Goal: Use online tool/utility: Utilize a website feature to perform a specific function

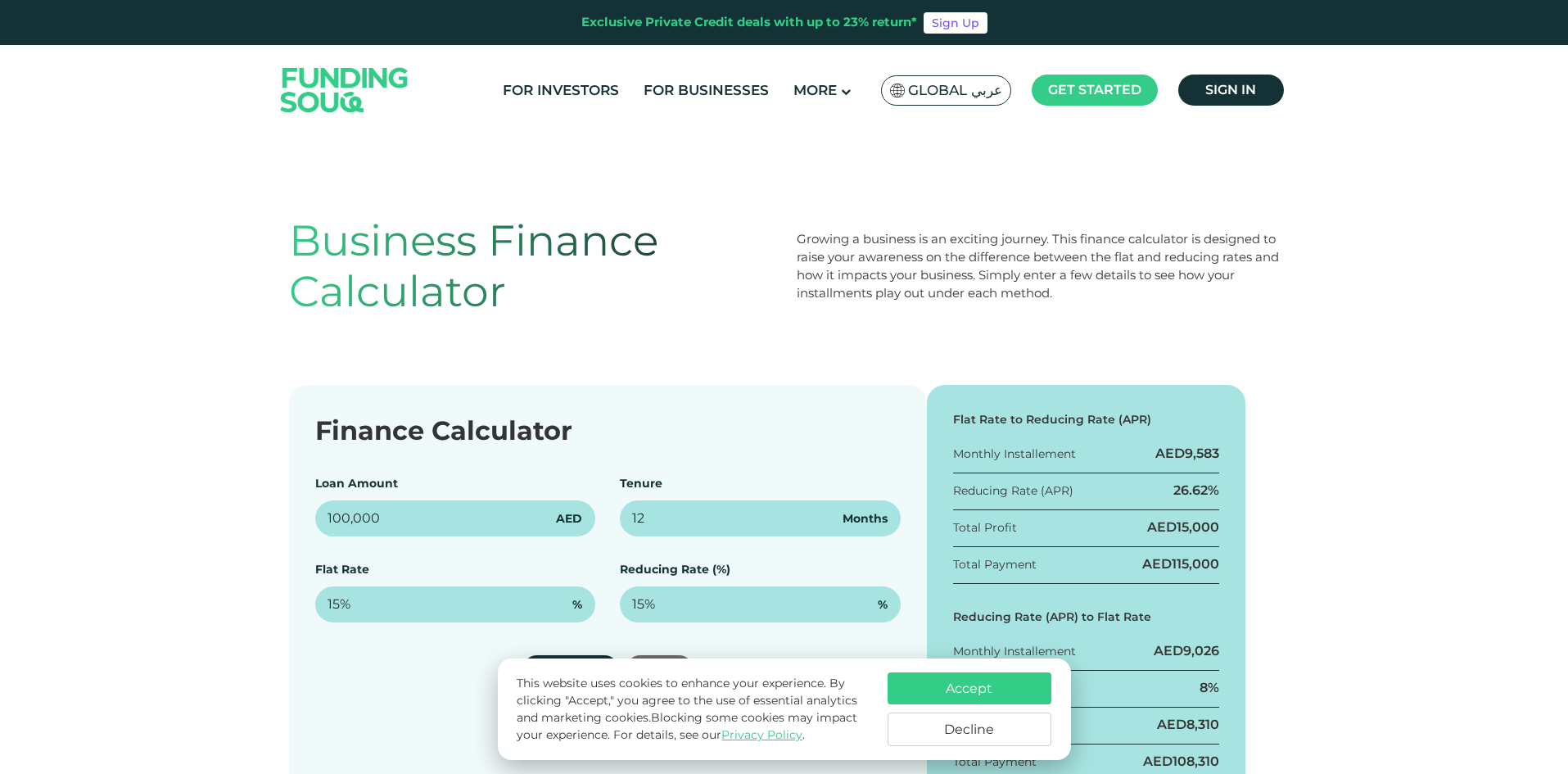
click at [328, 518] on input "100,000" at bounding box center [456, 518] width 281 height 36
type input "90,000"
click at [651, 517] on input "12" at bounding box center [760, 518] width 281 height 36
drag, startPoint x: 641, startPoint y: 516, endPoint x: 604, endPoint y: 510, distance: 37.5
click at [604, 510] on div "Loan Amount 90,000 AED Tenure 12 Months Flat Rate 15% % Reducing Rate (%) 15% %" at bounding box center [608, 549] width 586 height 147
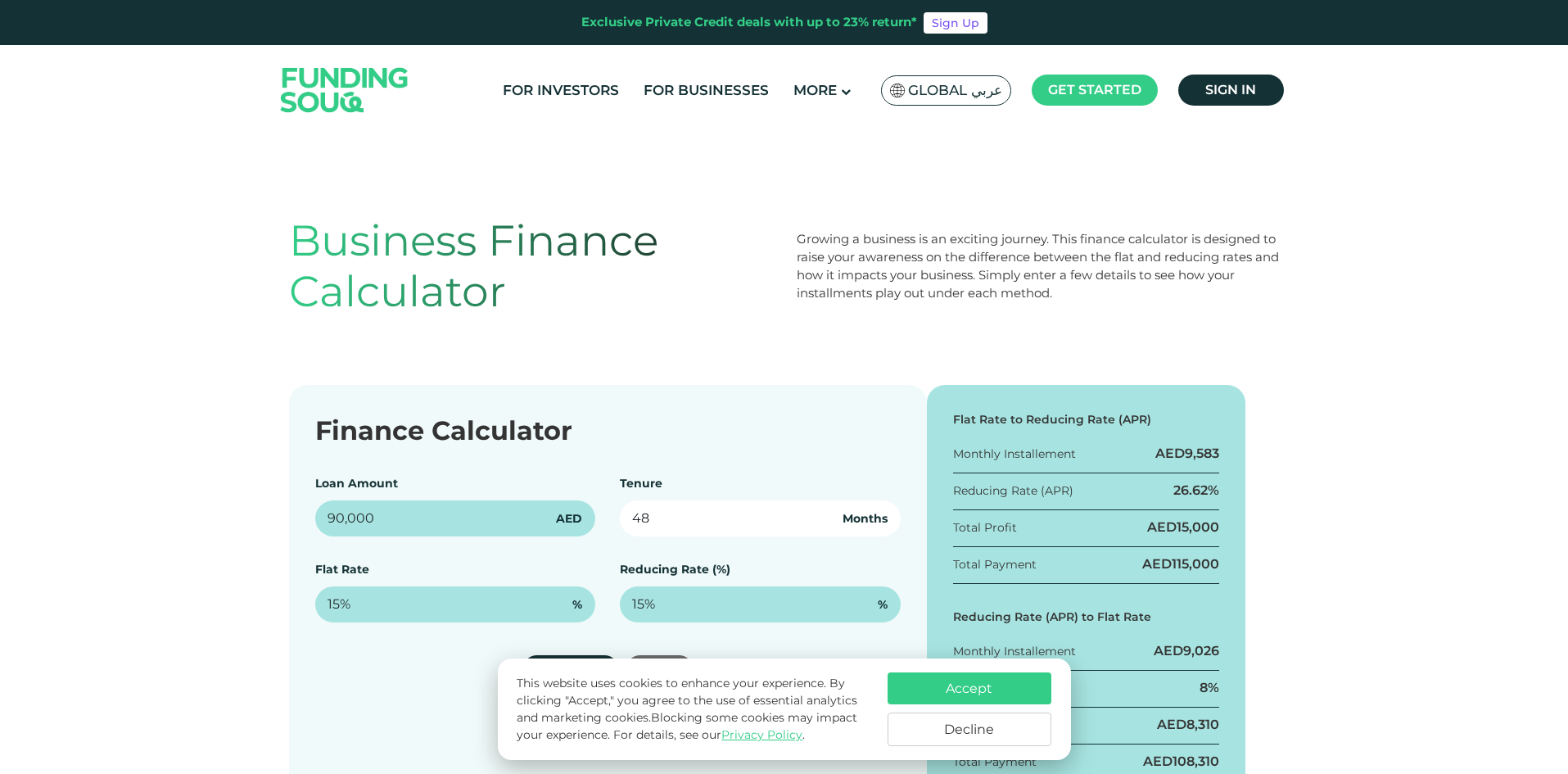
type input "48"
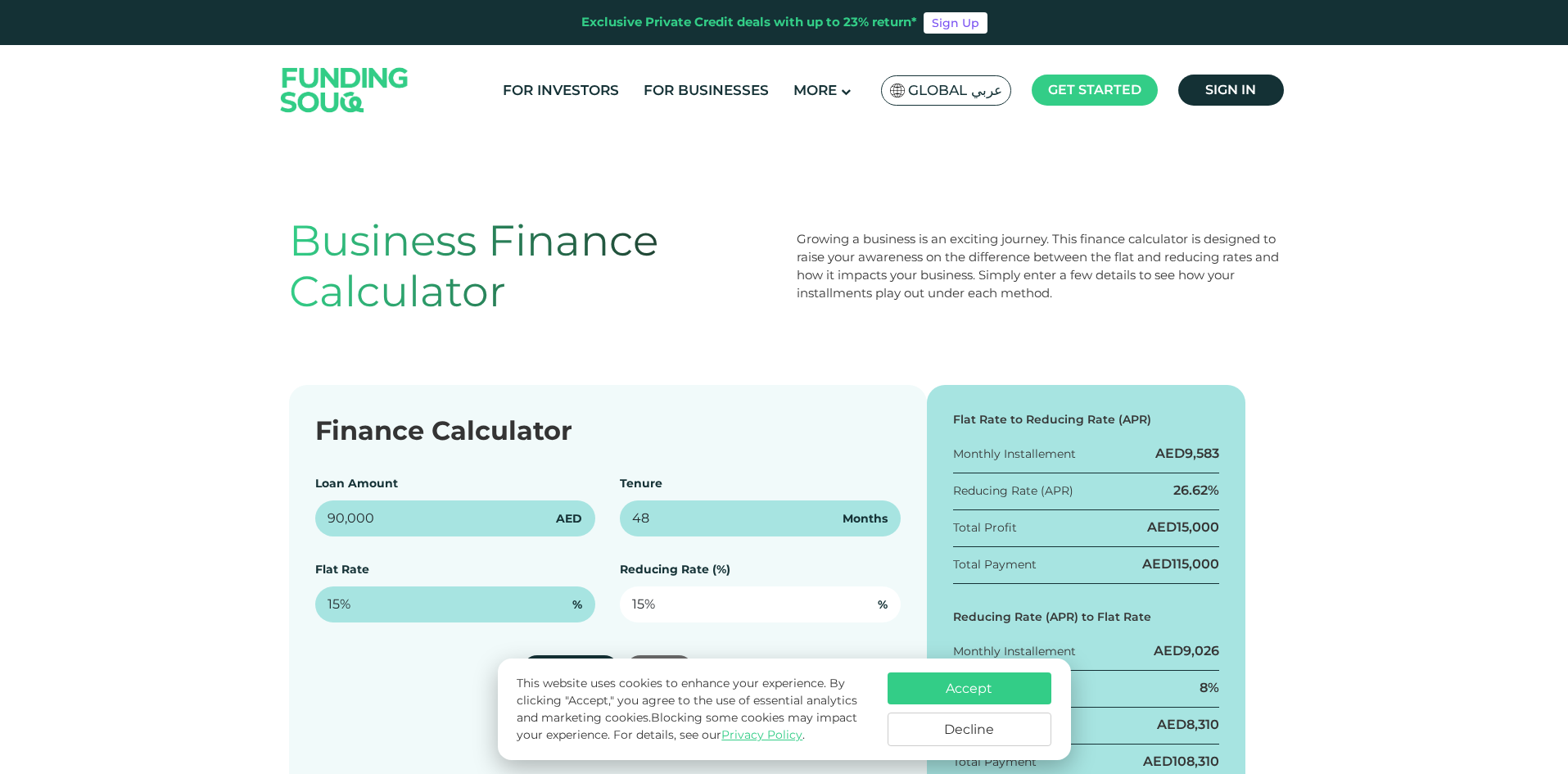
type input "15"
click at [656, 601] on input "15" at bounding box center [760, 605] width 281 height 36
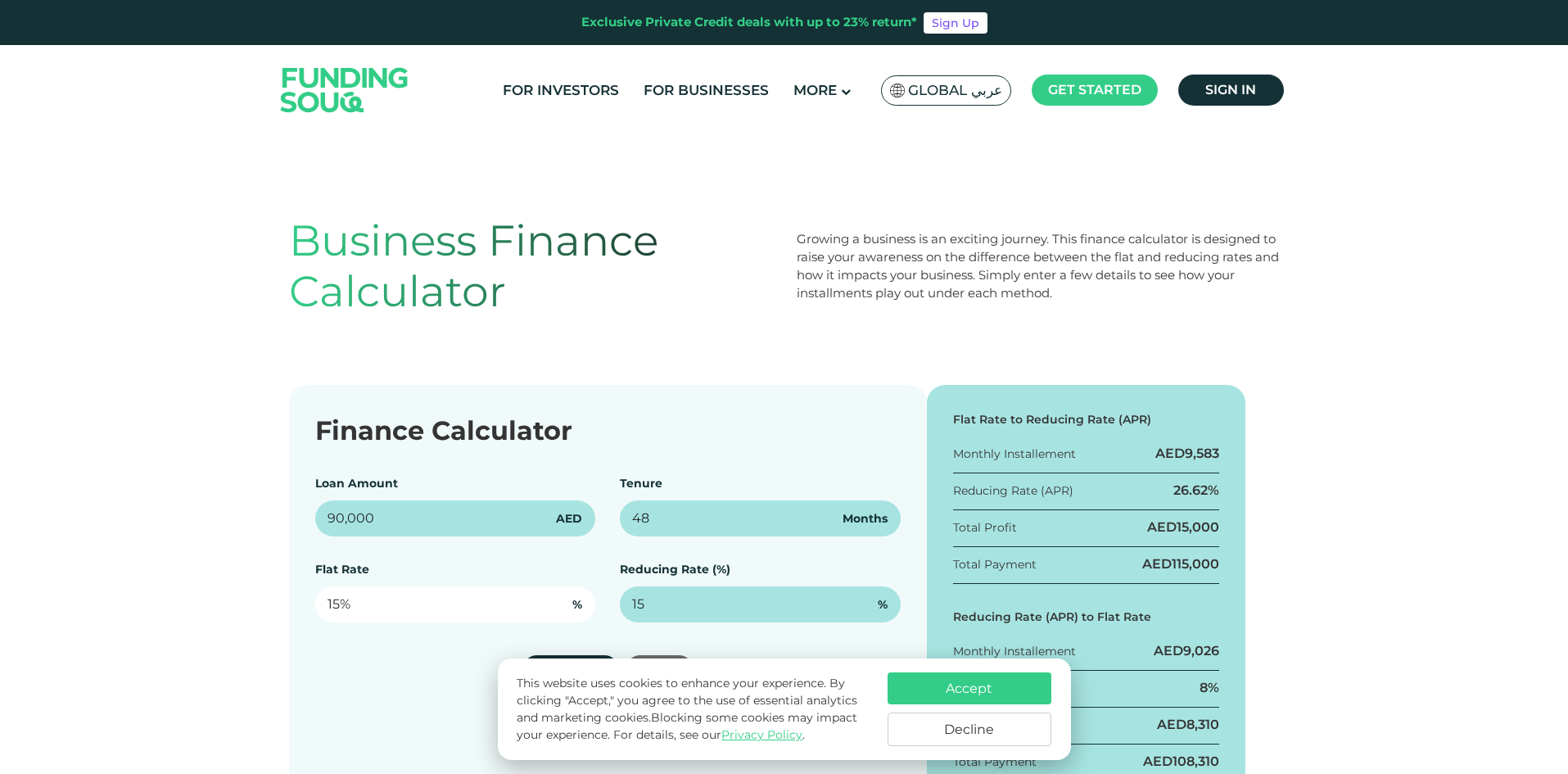
type input "15"
type input "15%"
drag, startPoint x: 360, startPoint y: 598, endPoint x: 306, endPoint y: 599, distance: 54.0
click at [306, 599] on div "Finance Calculator Loan Amount 90,000 AED Tenure 48 Months Flat Rate 15 % Reduc…" at bounding box center [608, 600] width 638 height 431
type input "9%"
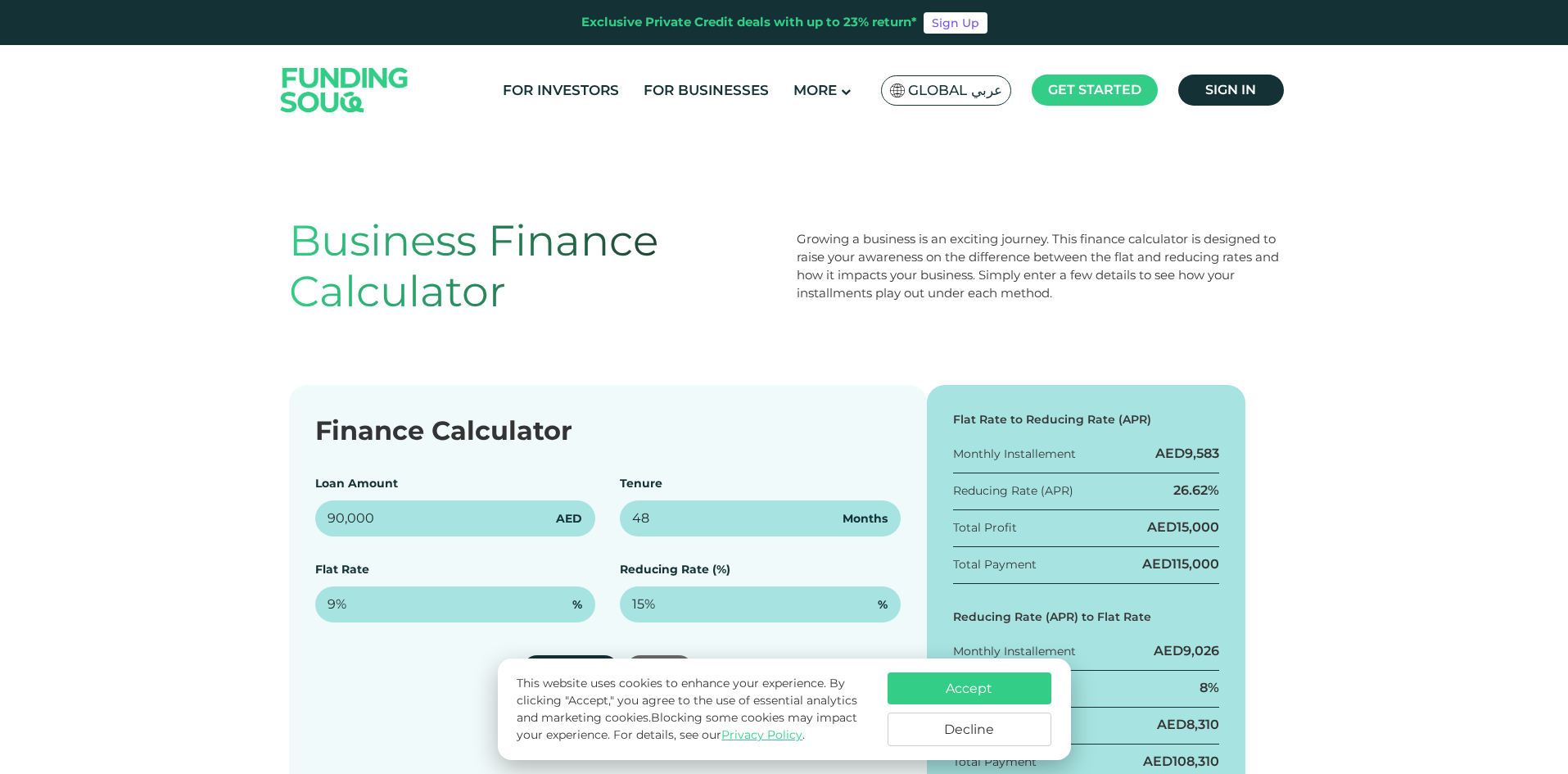
click at [273, 643] on div "Finance Calculator Loan Amount 90,000 AED Tenure 48 Months Flat Rate 9% % Reduc…" at bounding box center [784, 600] width 1568 height 431
type input "15"
click at [680, 601] on input "15" at bounding box center [760, 605] width 281 height 36
drag, startPoint x: 680, startPoint y: 602, endPoint x: 610, endPoint y: 593, distance: 70.6
click at [610, 593] on div "Loan Amount 90,000 AED Tenure 48 Months Flat Rate 9% % Reducing Rate (%) 15 %" at bounding box center [608, 549] width 586 height 147
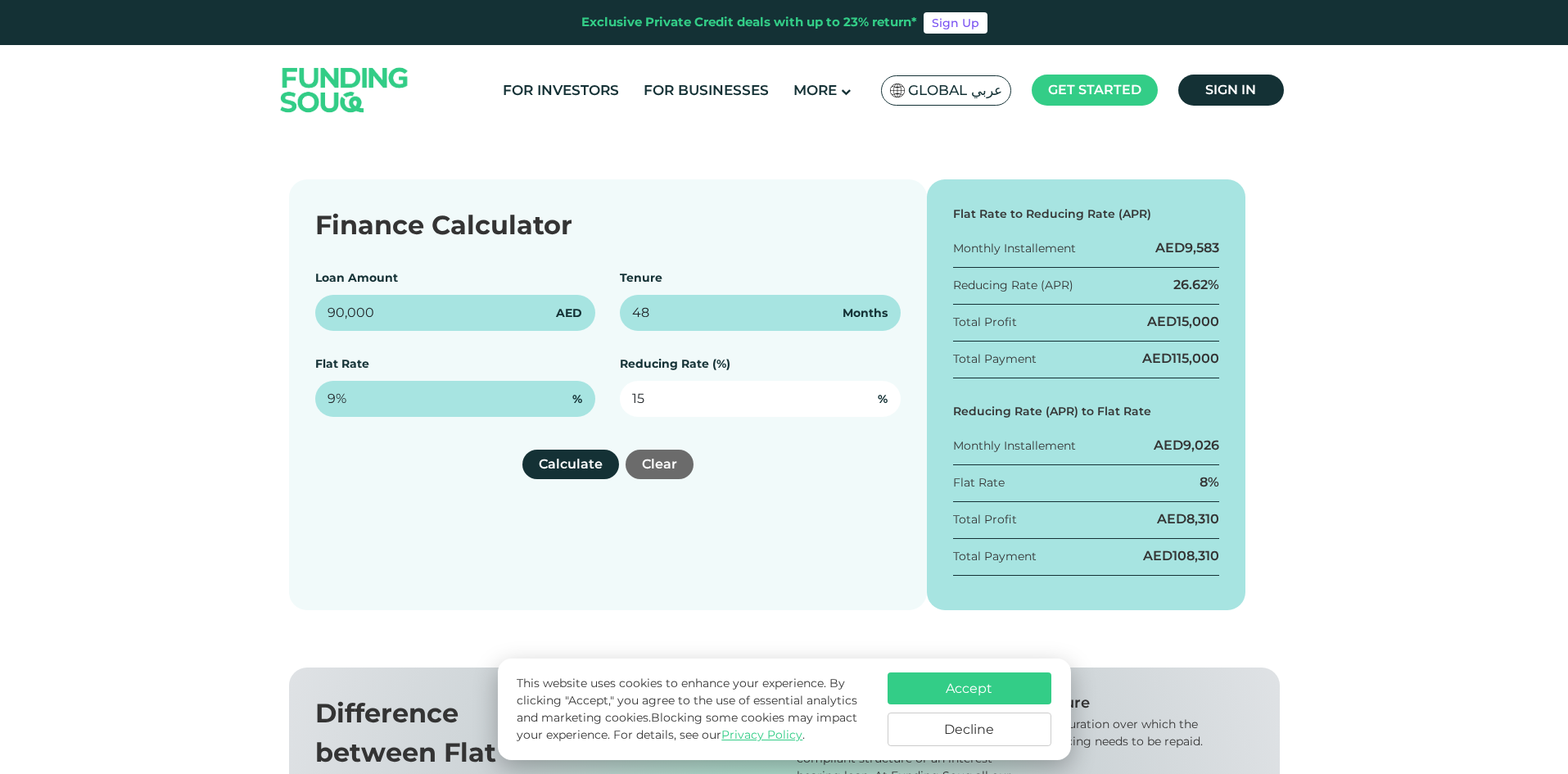
scroll to position [245, 0]
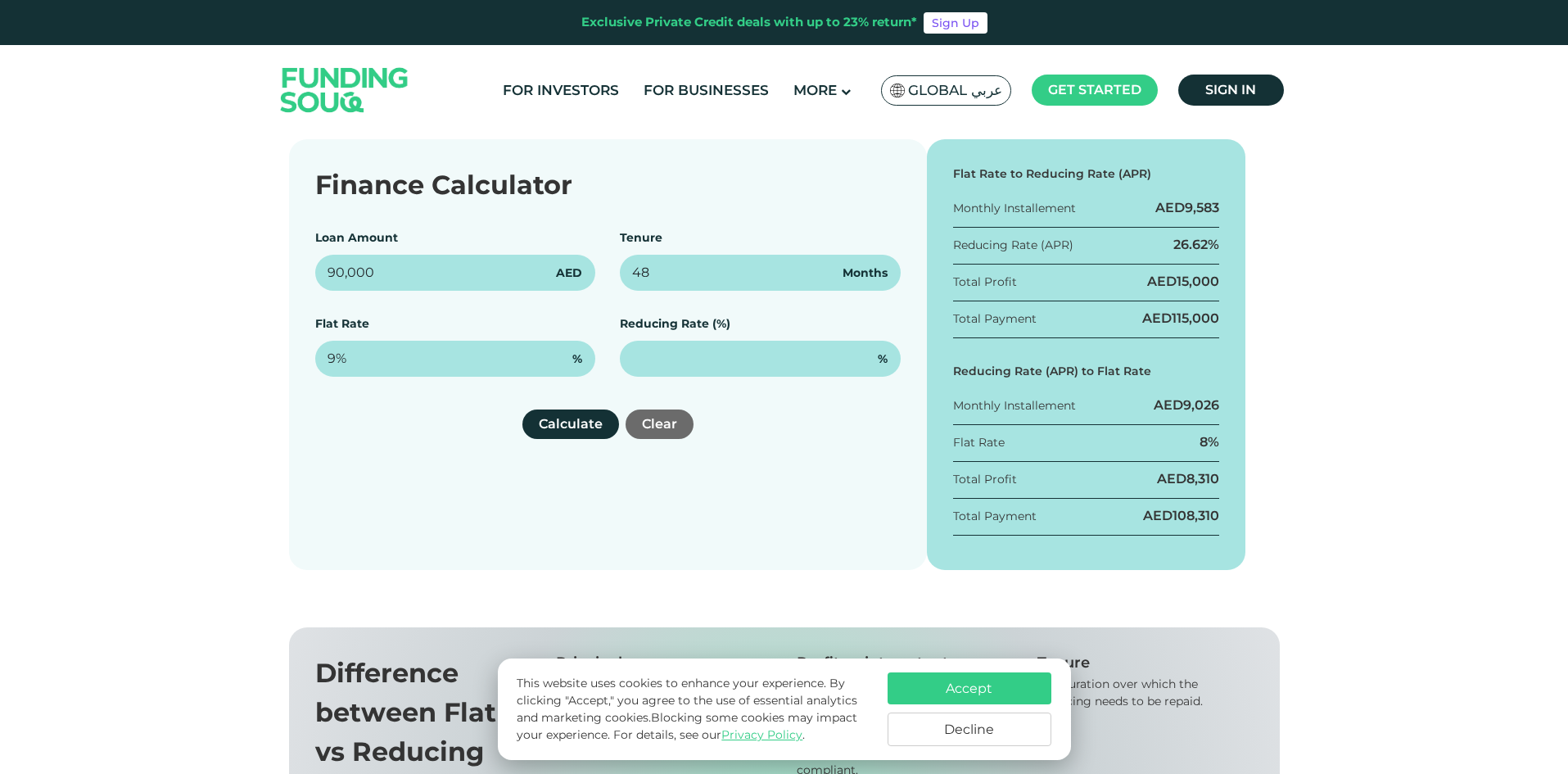
click at [764, 473] on div "Finance Calculator Loan Amount 90,000 AED Tenure 48 Months Flat Rate 9% % Reduc…" at bounding box center [608, 355] width 638 height 431
click at [562, 421] on button "Calculate" at bounding box center [570, 424] width 97 height 29
click at [752, 369] on input "text" at bounding box center [760, 359] width 281 height 36
type input "18"
type input "9"
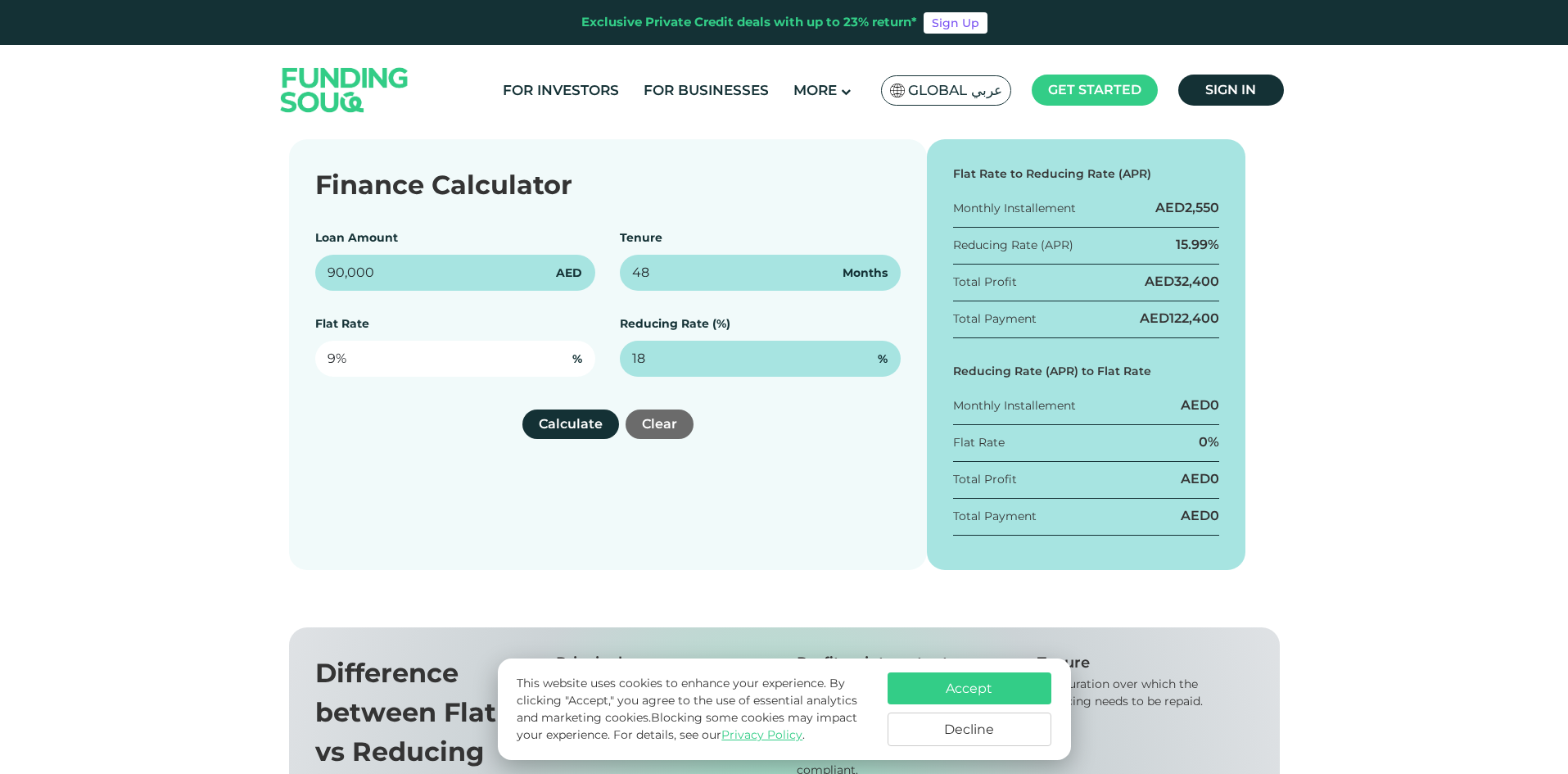
type input "18%"
drag, startPoint x: 380, startPoint y: 363, endPoint x: 272, endPoint y: 365, distance: 108.0
click at [272, 365] on div "Finance Calculator Loan Amount 90,000 AED Tenure 48 Months Flat Rate 9 % Reduci…" at bounding box center [784, 355] width 1568 height 431
click at [366, 472] on div "Finance Calculator Loan Amount 90,000 AED Tenure 48 Months Flat Rate 9% % Reduc…" at bounding box center [608, 355] width 638 height 431
click at [582, 422] on button "Calculate" at bounding box center [570, 424] width 97 height 29
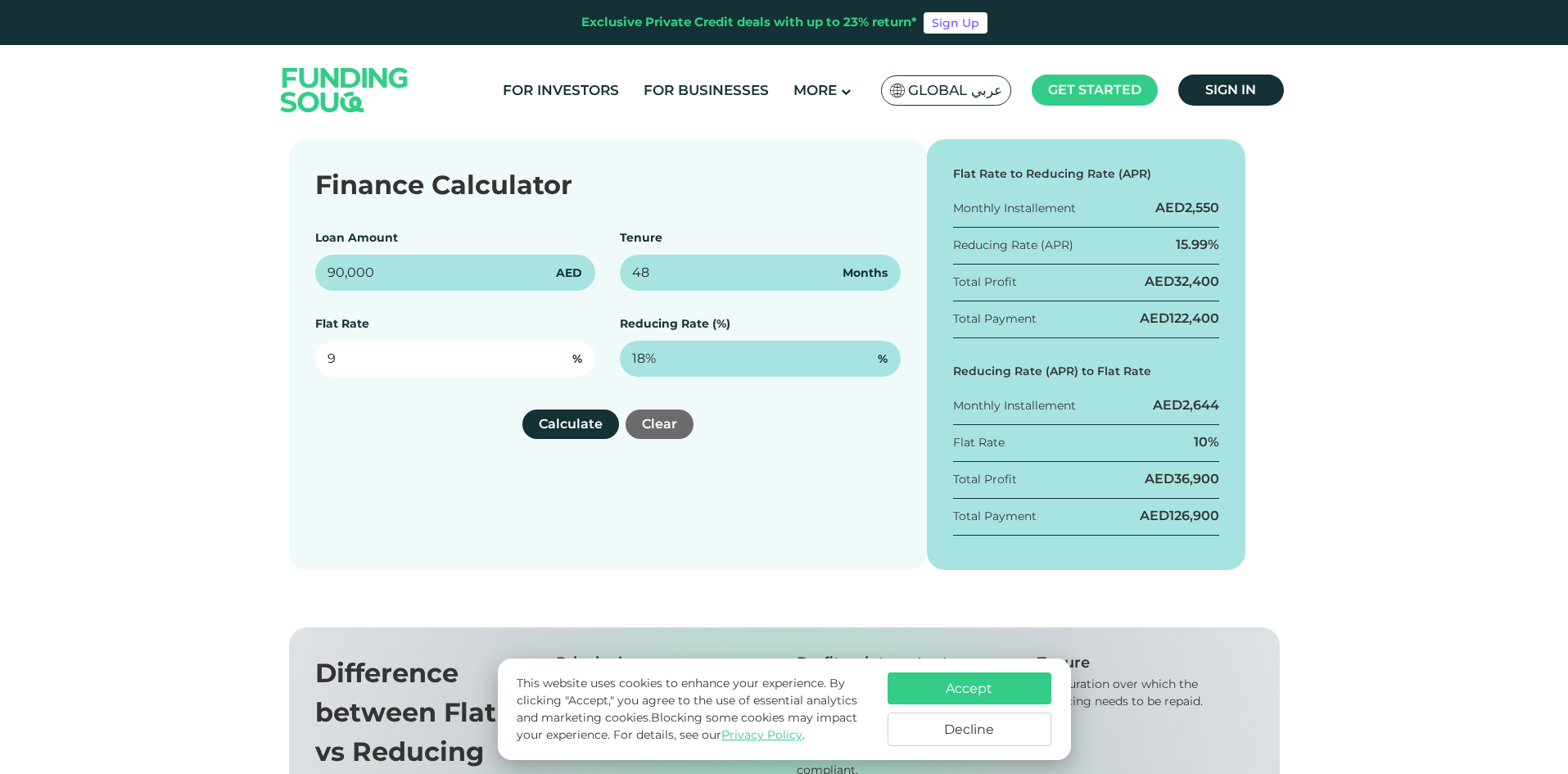
click at [337, 360] on input "9" at bounding box center [456, 359] width 281 height 36
type input "9.5%"
click at [367, 426] on div "Calculate Clear" at bounding box center [608, 424] width 586 height 29
click at [561, 422] on button "Calculate" at bounding box center [570, 424] width 97 height 29
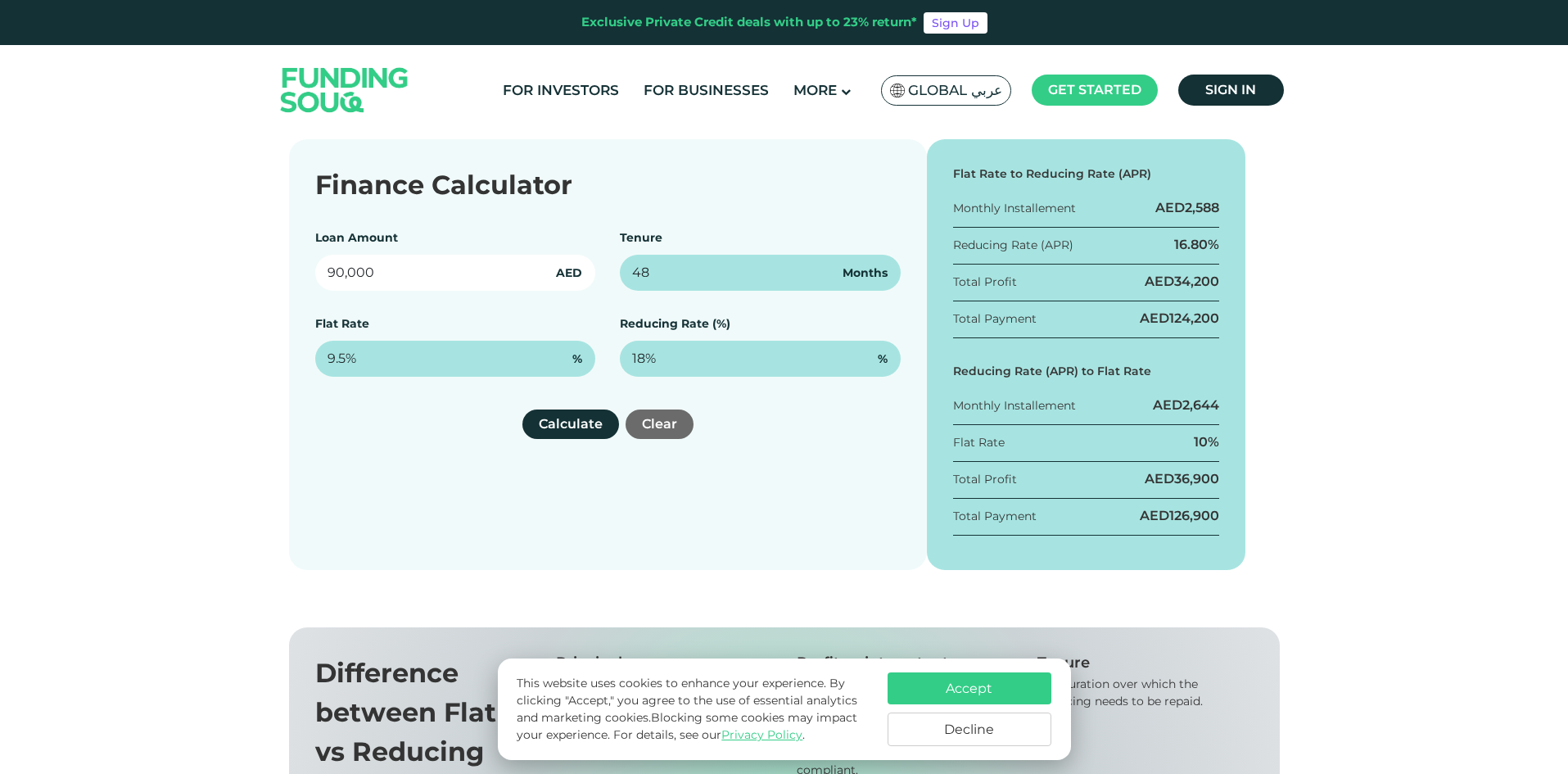
drag, startPoint x: 336, startPoint y: 277, endPoint x: 294, endPoint y: 272, distance: 42.3
click at [294, 272] on div "Finance Calculator Loan Amount 90,000 AED Tenure 48 Months Flat Rate 9.5% % Red…" at bounding box center [608, 355] width 638 height 431
type input "500,000"
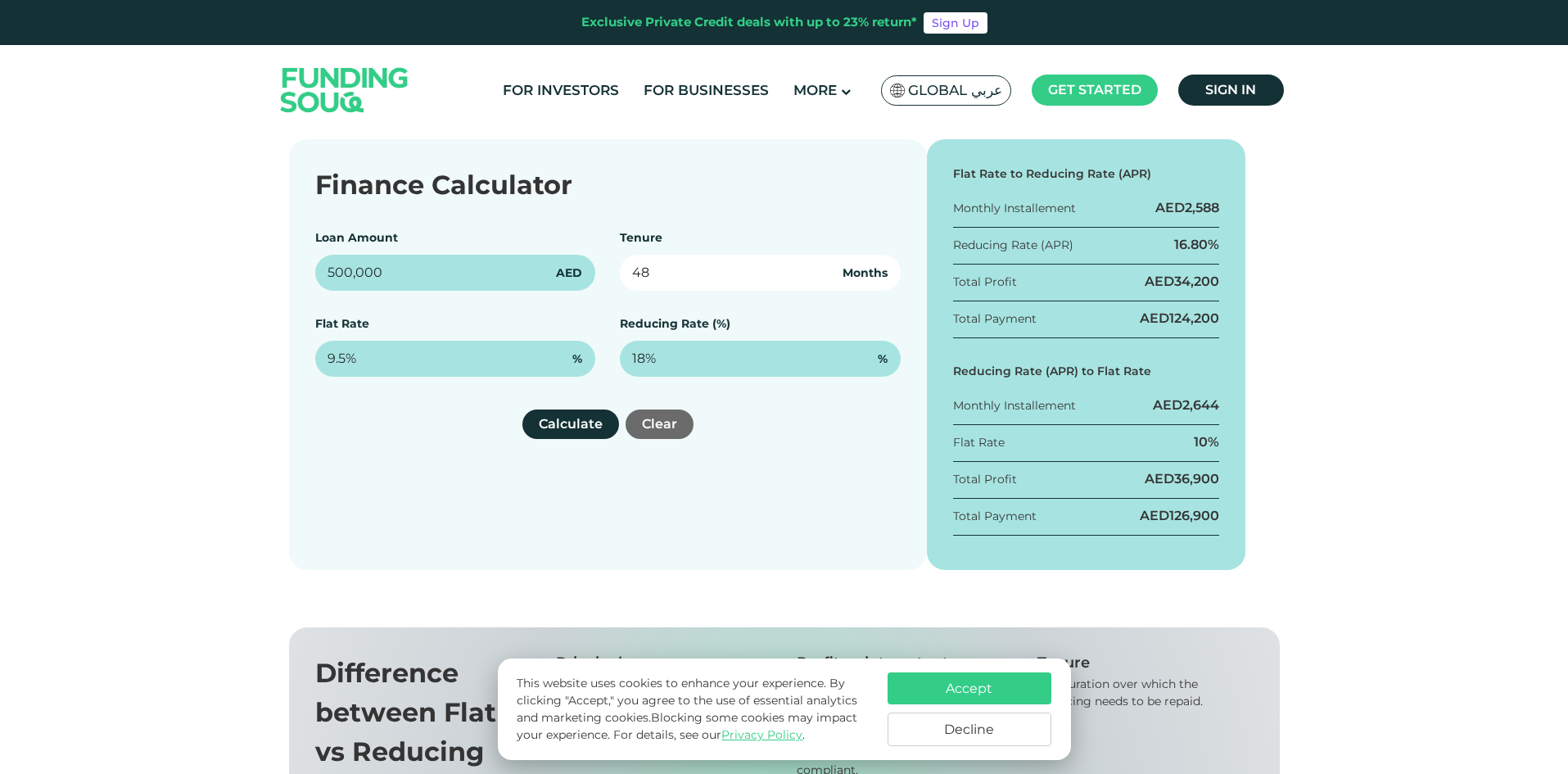
click at [645, 270] on input "48" at bounding box center [760, 273] width 281 height 36
click at [793, 537] on div "Finance Calculator Loan Amount 500,000 AED Tenure 48 Months Flat Rate 9.5% % Re…" at bounding box center [608, 355] width 638 height 431
click at [575, 416] on button "Calculate" at bounding box center [570, 424] width 97 height 29
